Goal: Book appointment/travel/reservation

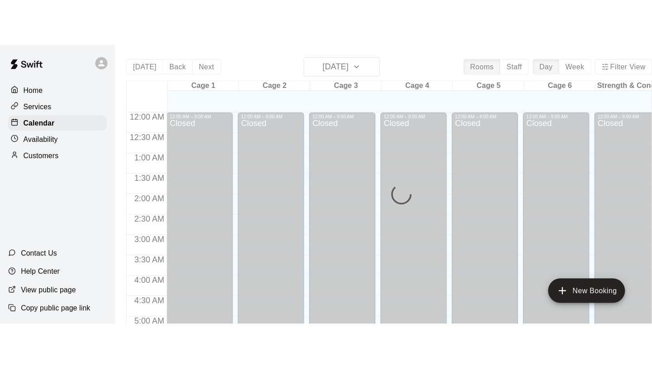
scroll to position [493, 0]
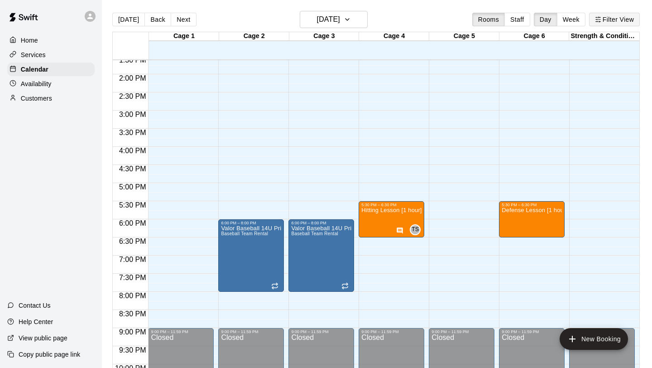
click at [579, 21] on button "Filter View" at bounding box center [614, 20] width 51 height 14
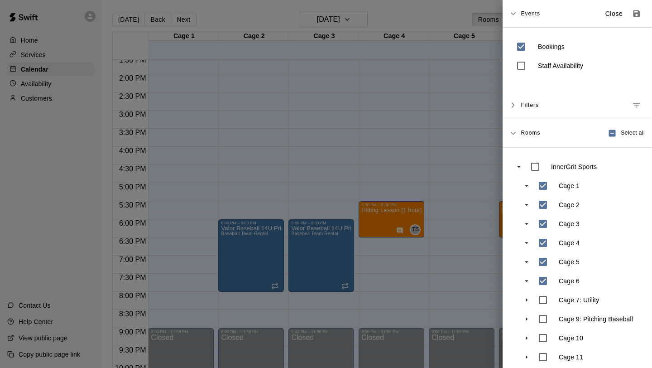
scroll to position [46, 0]
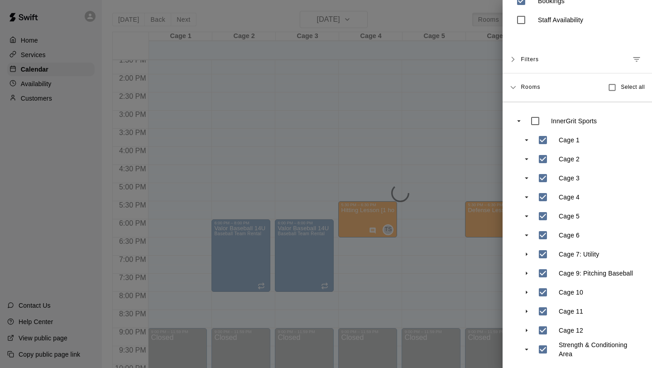
click at [463, 247] on div at bounding box center [326, 184] width 652 height 368
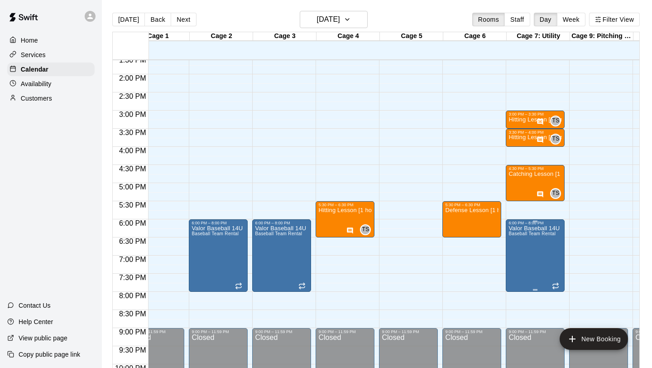
scroll to position [0, 27]
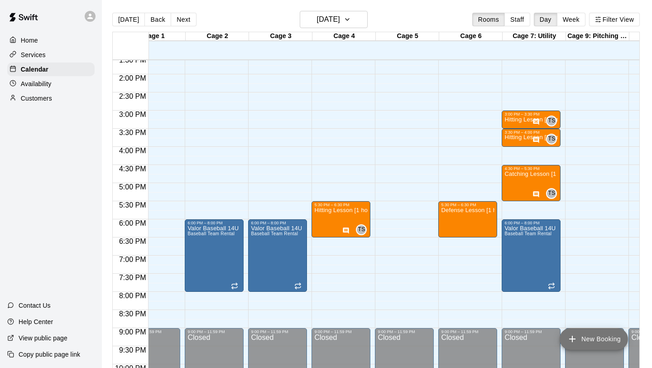
click at [579, 247] on button "New Booking" at bounding box center [594, 339] width 68 height 22
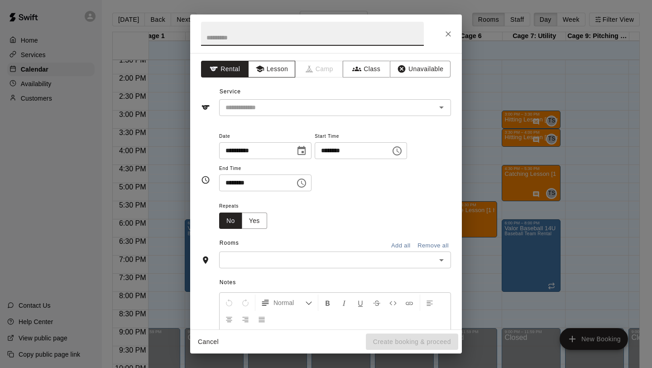
click at [268, 65] on button "Lesson" at bounding box center [272, 69] width 48 height 17
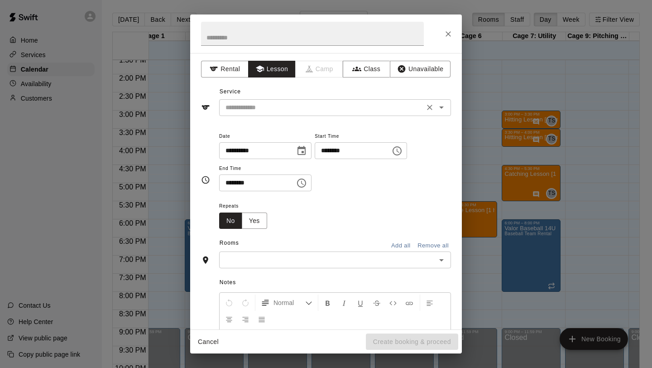
click at [278, 108] on input "text" at bounding box center [322, 107] width 200 height 11
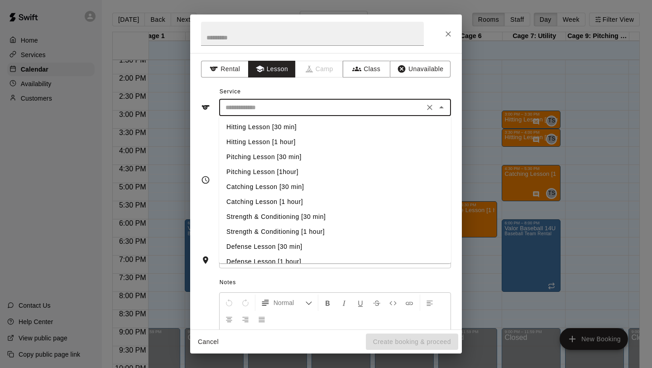
click at [280, 124] on li "Hitting Lesson [30 min]" at bounding box center [335, 127] width 232 height 15
type input "**********"
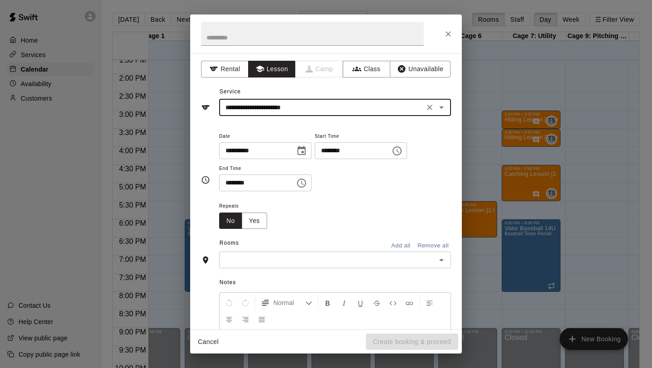
click at [401, 151] on icon "Choose time, selected time is 1:00 PM" at bounding box center [397, 150] width 11 height 11
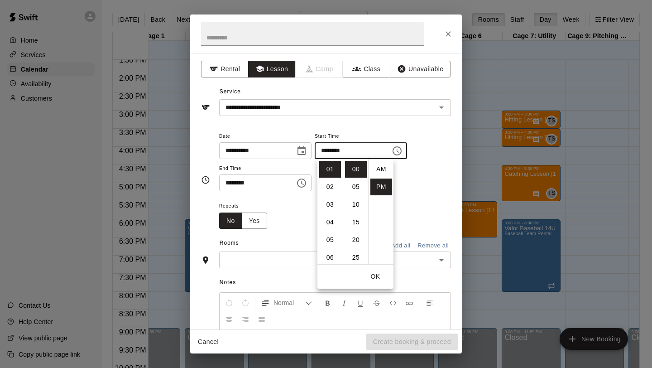
scroll to position [16, 0]
click at [335, 203] on li "03" at bounding box center [330, 204] width 22 height 17
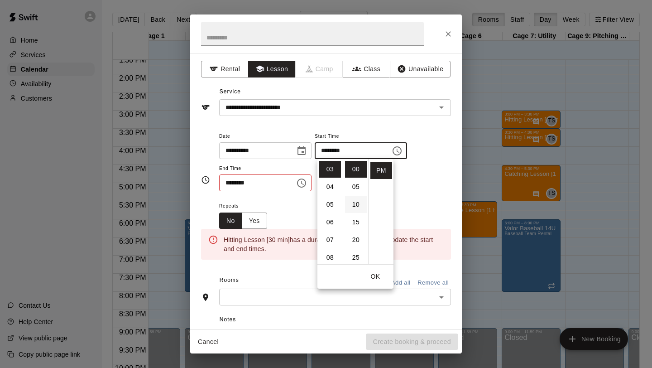
scroll to position [33, 0]
click at [353, 240] on li "30" at bounding box center [356, 242] width 22 height 17
type input "********"
click at [304, 180] on icon "Choose time, selected time is 1:30 PM" at bounding box center [301, 182] width 11 height 11
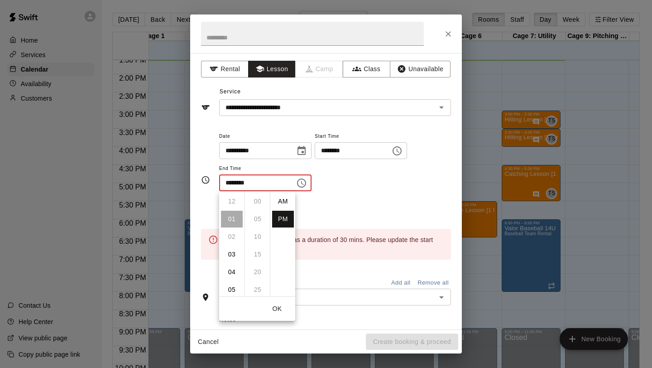
scroll to position [16, 0]
click at [230, 247] on li "04" at bounding box center [232, 254] width 22 height 17
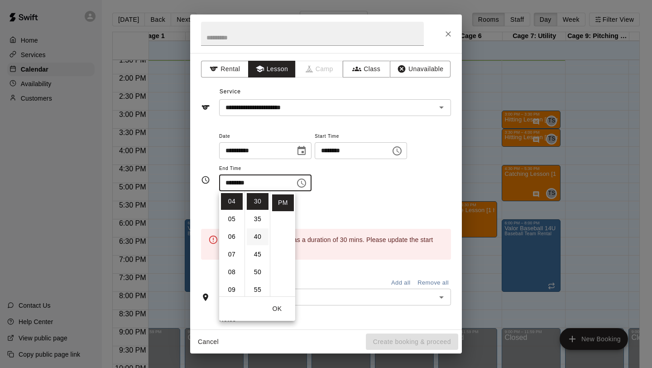
scroll to position [0, 0]
click at [257, 209] on li "00" at bounding box center [258, 201] width 22 height 17
type input "********"
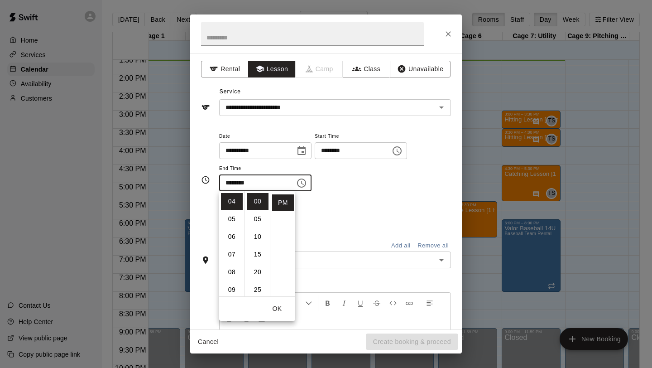
click at [315, 205] on div "Repeats No Yes" at bounding box center [335, 214] width 232 height 29
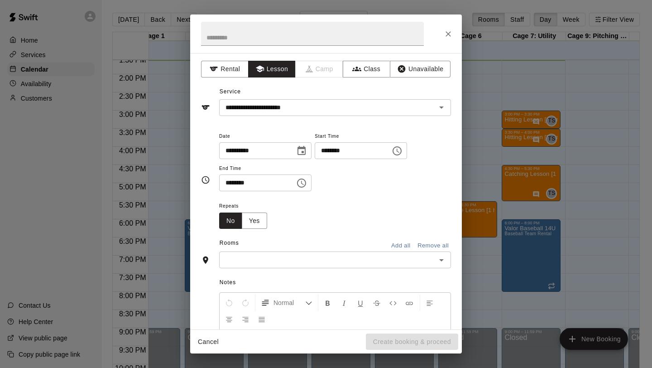
click at [276, 247] on input "text" at bounding box center [327, 259] width 211 height 11
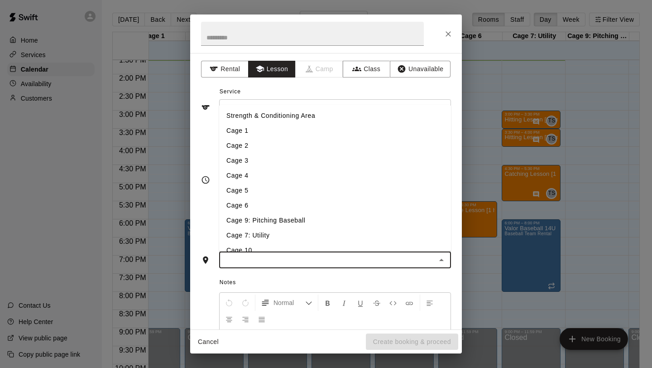
click at [263, 193] on li "Cage 5" at bounding box center [335, 190] width 232 height 15
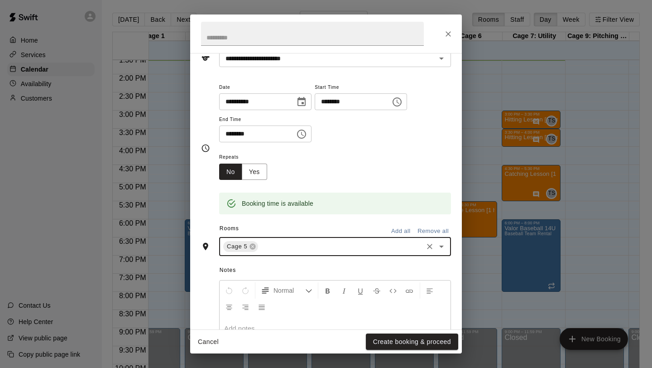
scroll to position [122, 0]
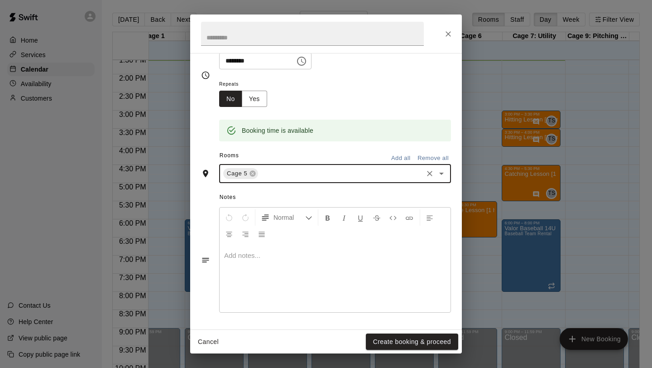
click at [262, 247] on div at bounding box center [335, 278] width 231 height 68
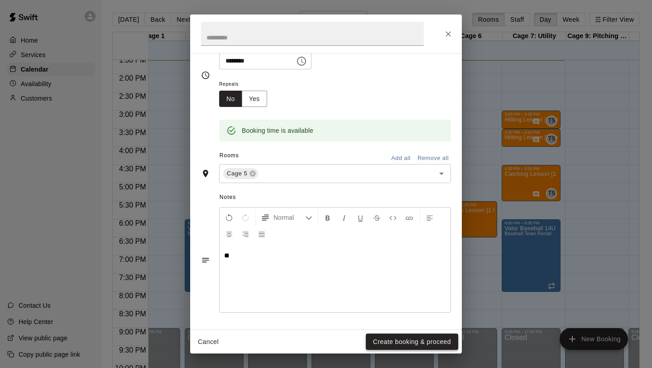
click at [374, 247] on button "Create booking & proceed" at bounding box center [412, 341] width 92 height 17
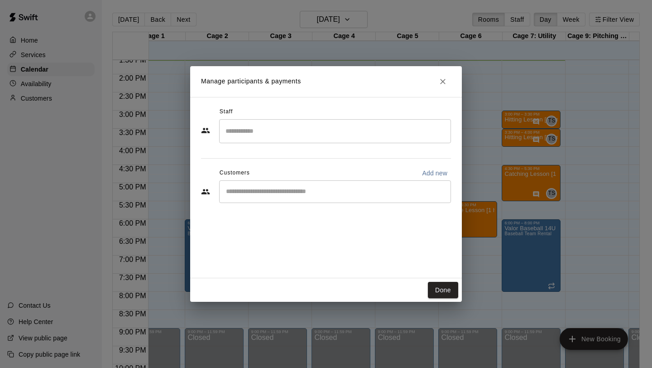
click at [265, 137] on input "Search staff" at bounding box center [335, 131] width 224 height 16
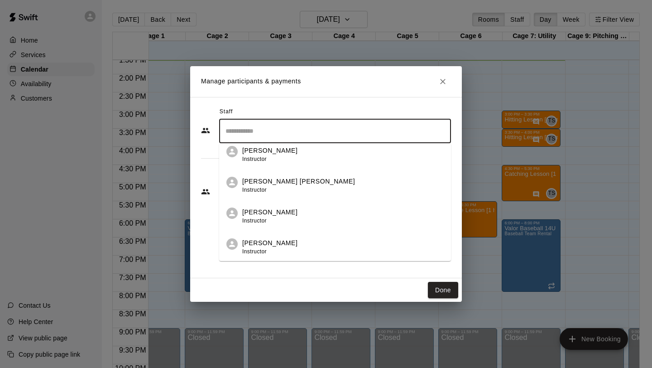
scroll to position [52, 0]
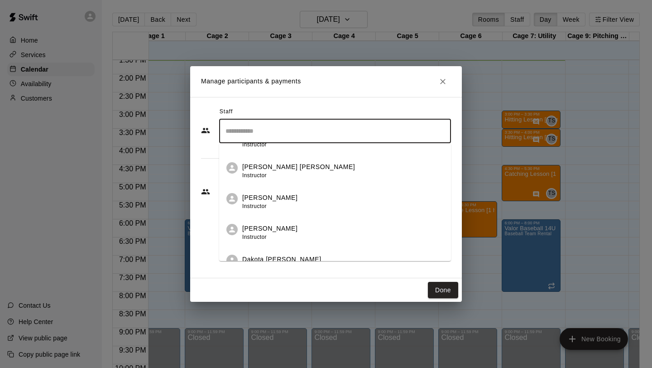
click at [263, 247] on p "Dakota [PERSON_NAME]" at bounding box center [281, 259] width 79 height 10
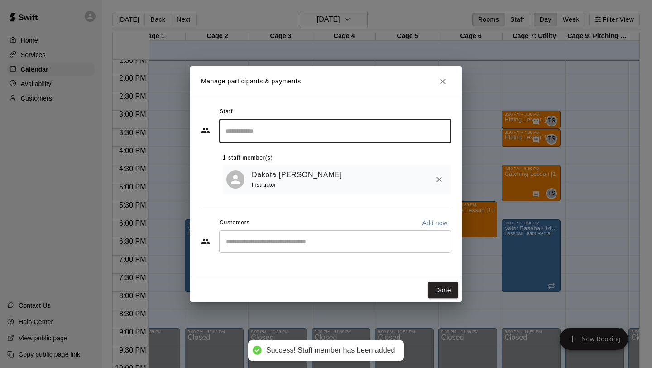
click at [434, 247] on button "Done" at bounding box center [443, 290] width 30 height 17
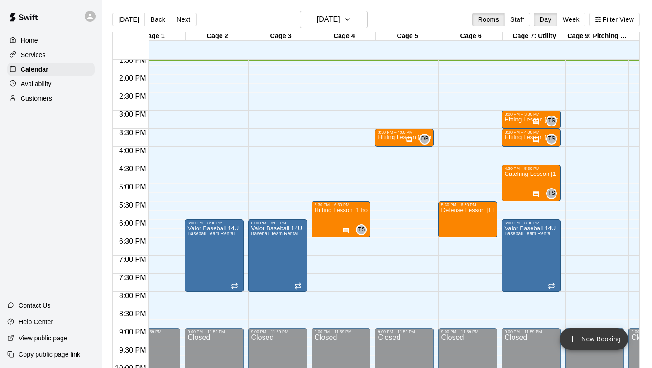
click at [578, 247] on button "New Booking" at bounding box center [594, 339] width 68 height 22
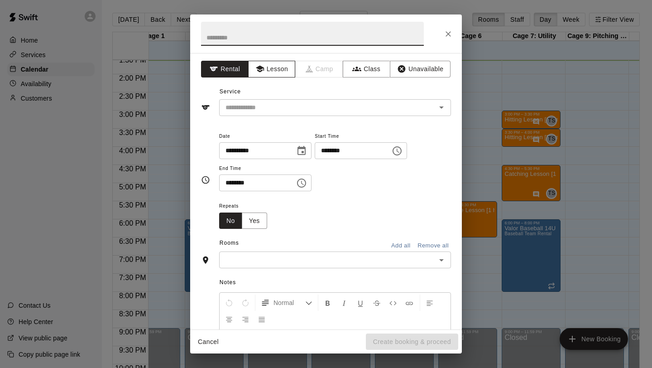
click at [251, 63] on button "Lesson" at bounding box center [272, 69] width 48 height 17
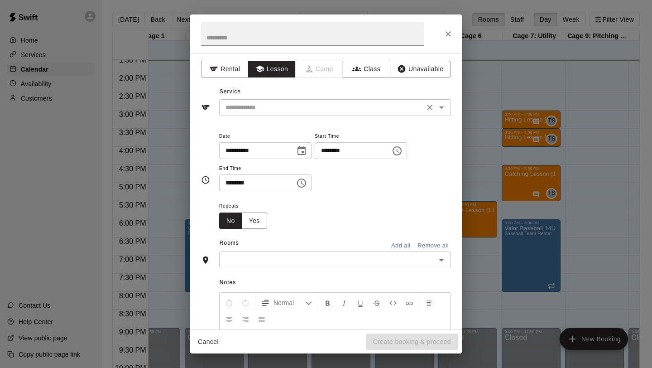
click at [255, 110] on input "text" at bounding box center [322, 107] width 200 height 11
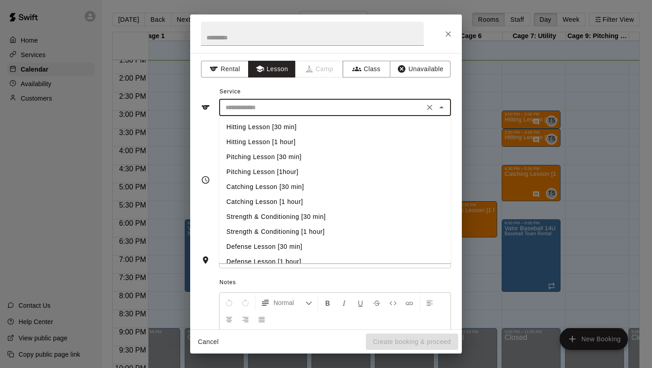
click at [264, 160] on li "Pitching Lesson [30 min]" at bounding box center [335, 156] width 232 height 15
type input "**********"
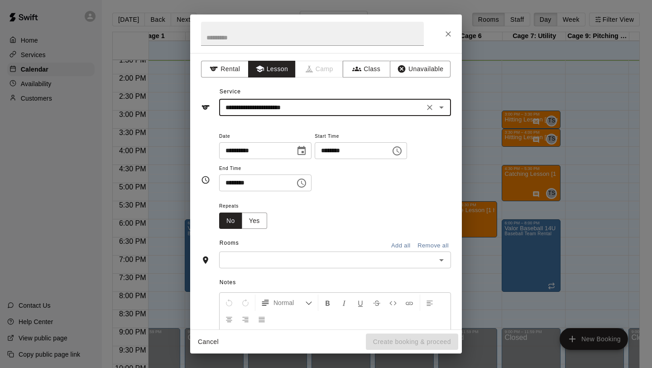
click at [402, 152] on icon "Choose time, selected time is 1:00 PM" at bounding box center [397, 150] width 11 height 11
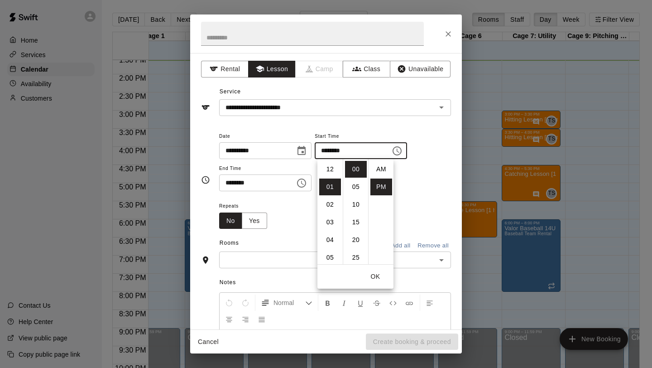
scroll to position [16, 0]
click at [326, 237] on li "05" at bounding box center [330, 239] width 22 height 17
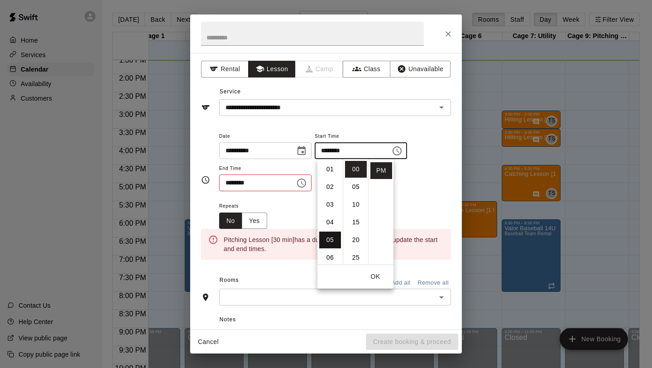
type input "********"
click at [306, 188] on button "Choose time, selected time is 1:30 PM" at bounding box center [301, 183] width 18 height 18
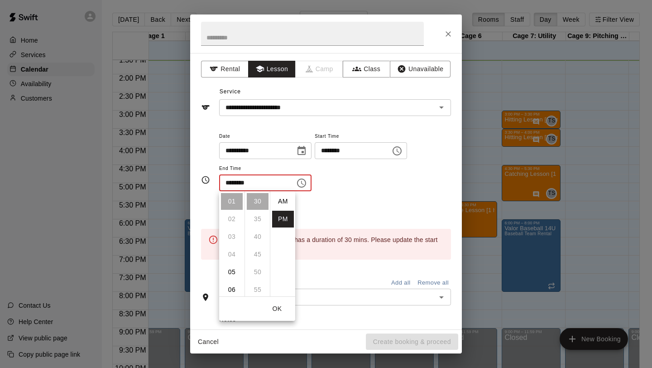
scroll to position [16, 0]
click at [233, 247] on li "05" at bounding box center [232, 271] width 22 height 17
type input "********"
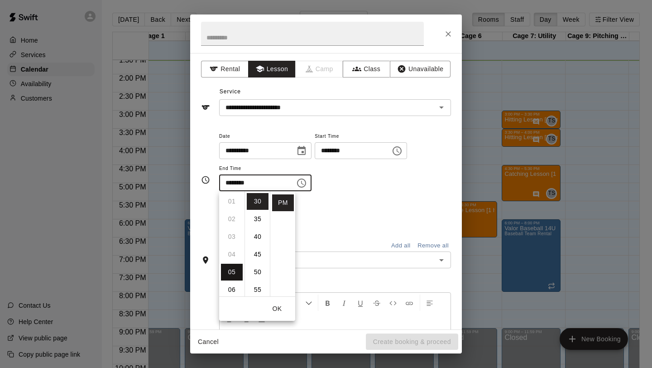
scroll to position [88, 0]
click at [312, 227] on div "Repeats No Yes" at bounding box center [335, 214] width 232 height 29
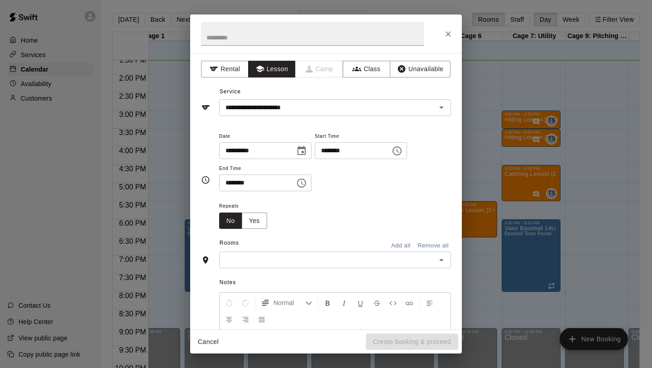
click at [293, 247] on div "​" at bounding box center [335, 259] width 232 height 17
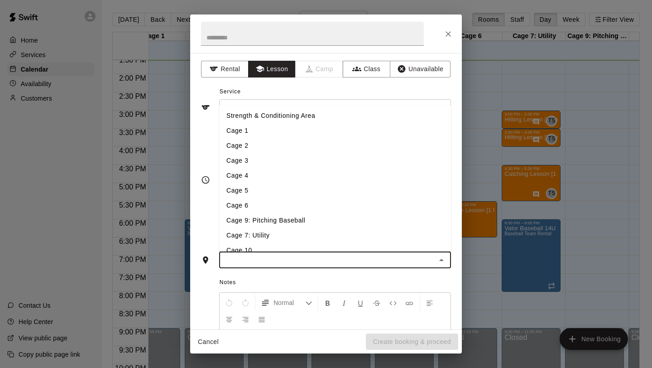
click at [295, 225] on li "Cage 9: Pitching Baseball" at bounding box center [335, 220] width 232 height 15
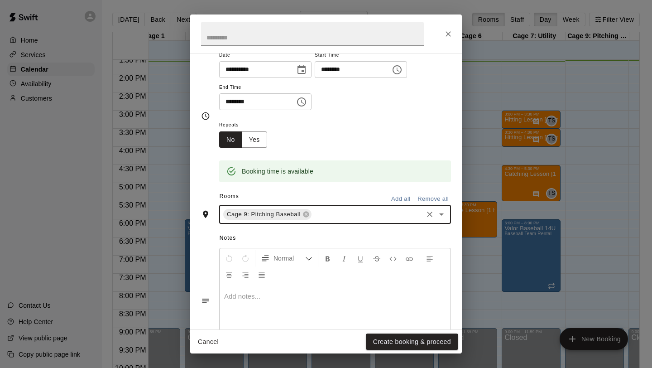
scroll to position [122, 0]
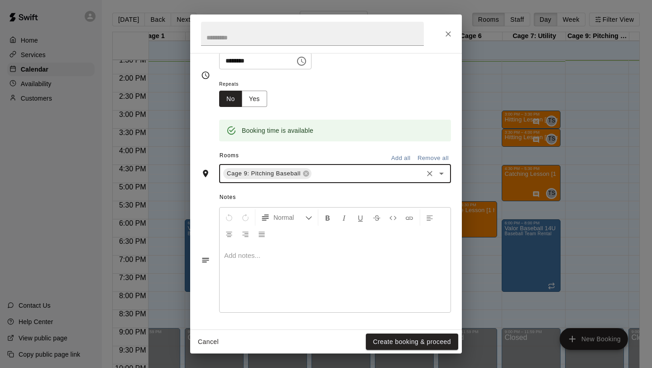
click at [283, 247] on div at bounding box center [335, 278] width 231 height 68
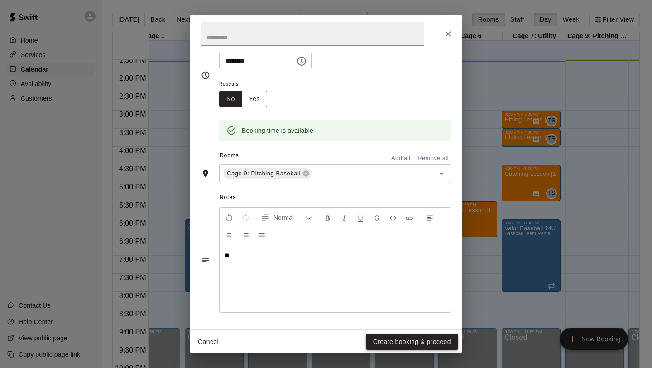
click at [426, 247] on button "Create booking & proceed" at bounding box center [412, 341] width 92 height 17
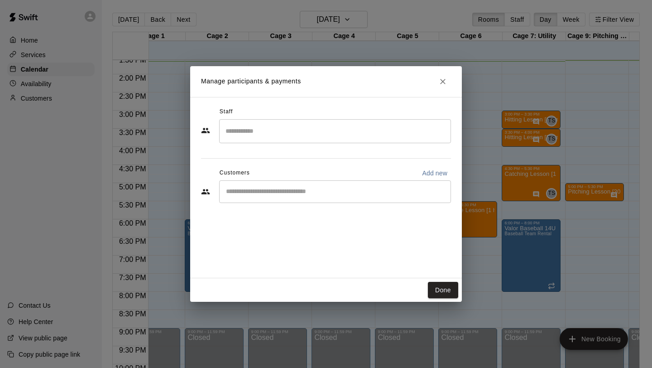
click at [299, 134] on input "Search staff" at bounding box center [335, 131] width 224 height 16
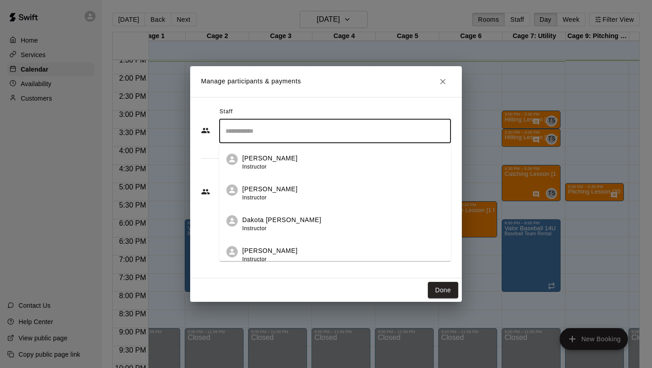
scroll to position [93, 0]
click at [291, 211] on li "Dakota [PERSON_NAME] Instructor" at bounding box center [335, 219] width 232 height 31
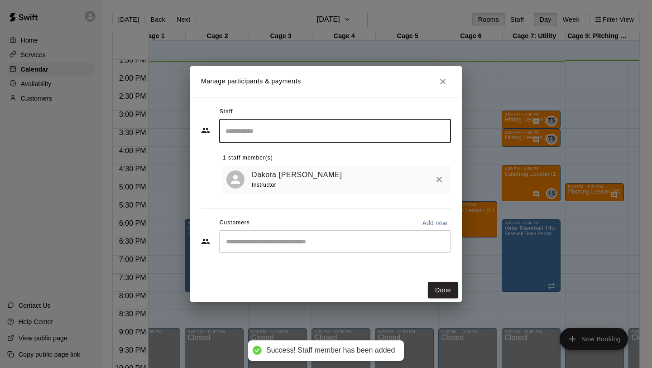
click at [432, 247] on button "Done" at bounding box center [443, 290] width 30 height 17
